Goal: Information Seeking & Learning: Find specific fact

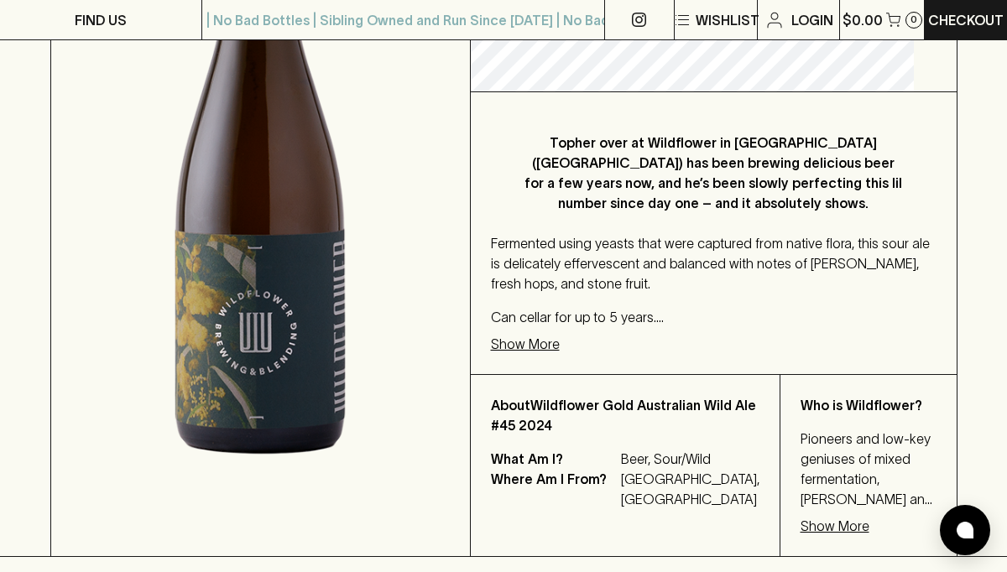
scroll to position [453, 0]
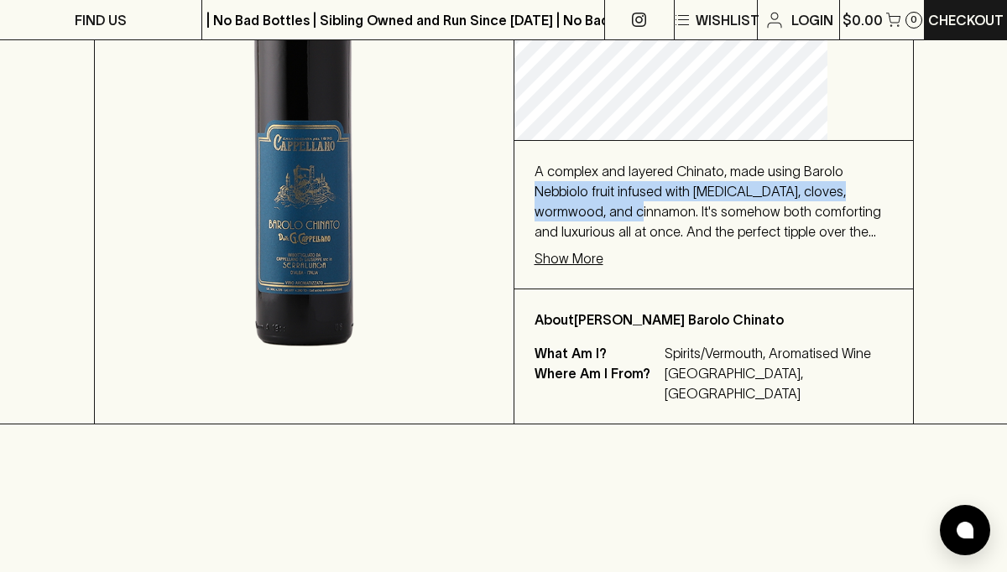
drag, startPoint x: 618, startPoint y: 224, endPoint x: 774, endPoint y: 242, distance: 157.1
click at [774, 242] on span "A complex and layered Chinato, made using Barolo Nebbiolo fruit infused with [M…" at bounding box center [708, 212] width 347 height 96
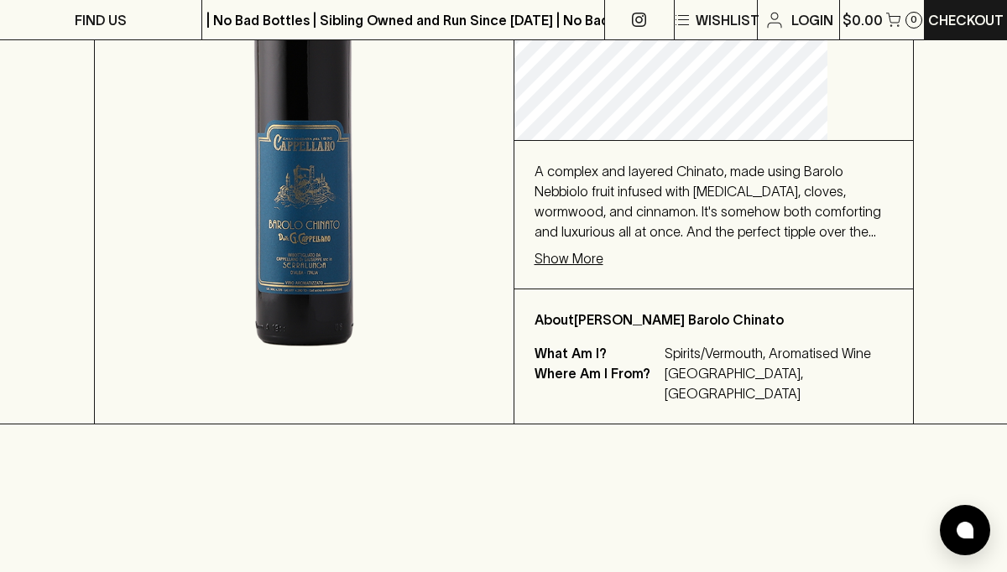
click at [603, 269] on p "Show More" at bounding box center [569, 258] width 69 height 20
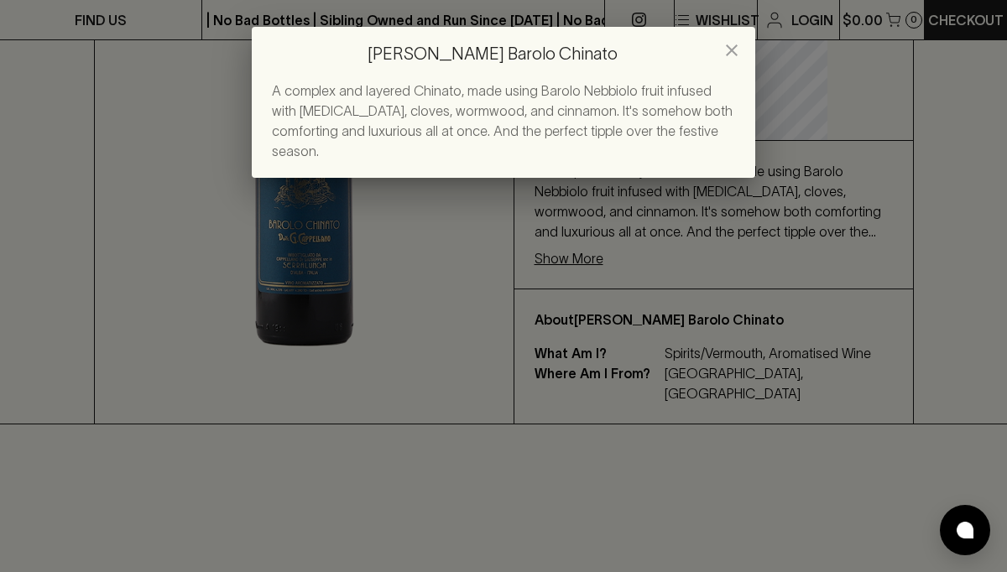
click at [733, 46] on icon "close" at bounding box center [732, 50] width 20 height 20
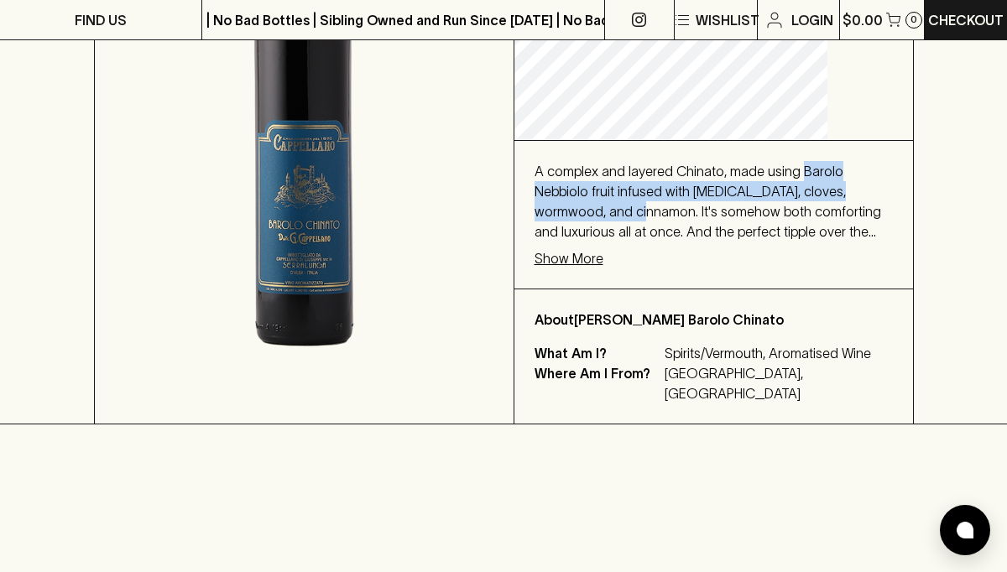
drag, startPoint x: 578, startPoint y: 226, endPoint x: 777, endPoint y: 240, distance: 199.4
click at [777, 240] on span "A complex and layered Chinato, made using Barolo Nebbiolo fruit infused with [M…" at bounding box center [708, 212] width 347 height 96
copy span "Barolo Nebbiolo fruit infused with [MEDICAL_DATA], cloves, wormwood, and cinnam…"
